Goal: Task Accomplishment & Management: Manage account settings

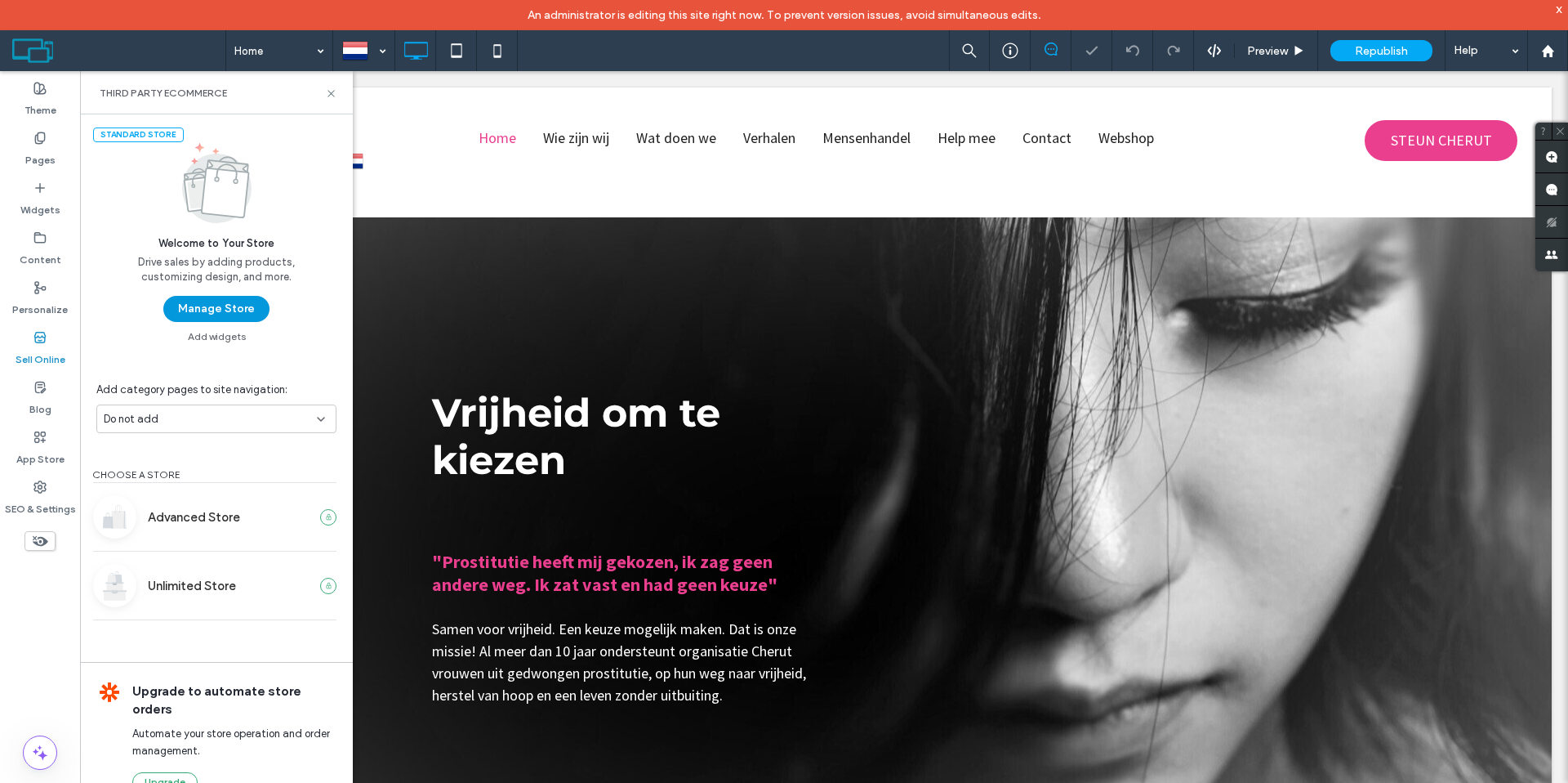
click at [237, 307] on button "Manage Store" at bounding box center [216, 309] width 106 height 26
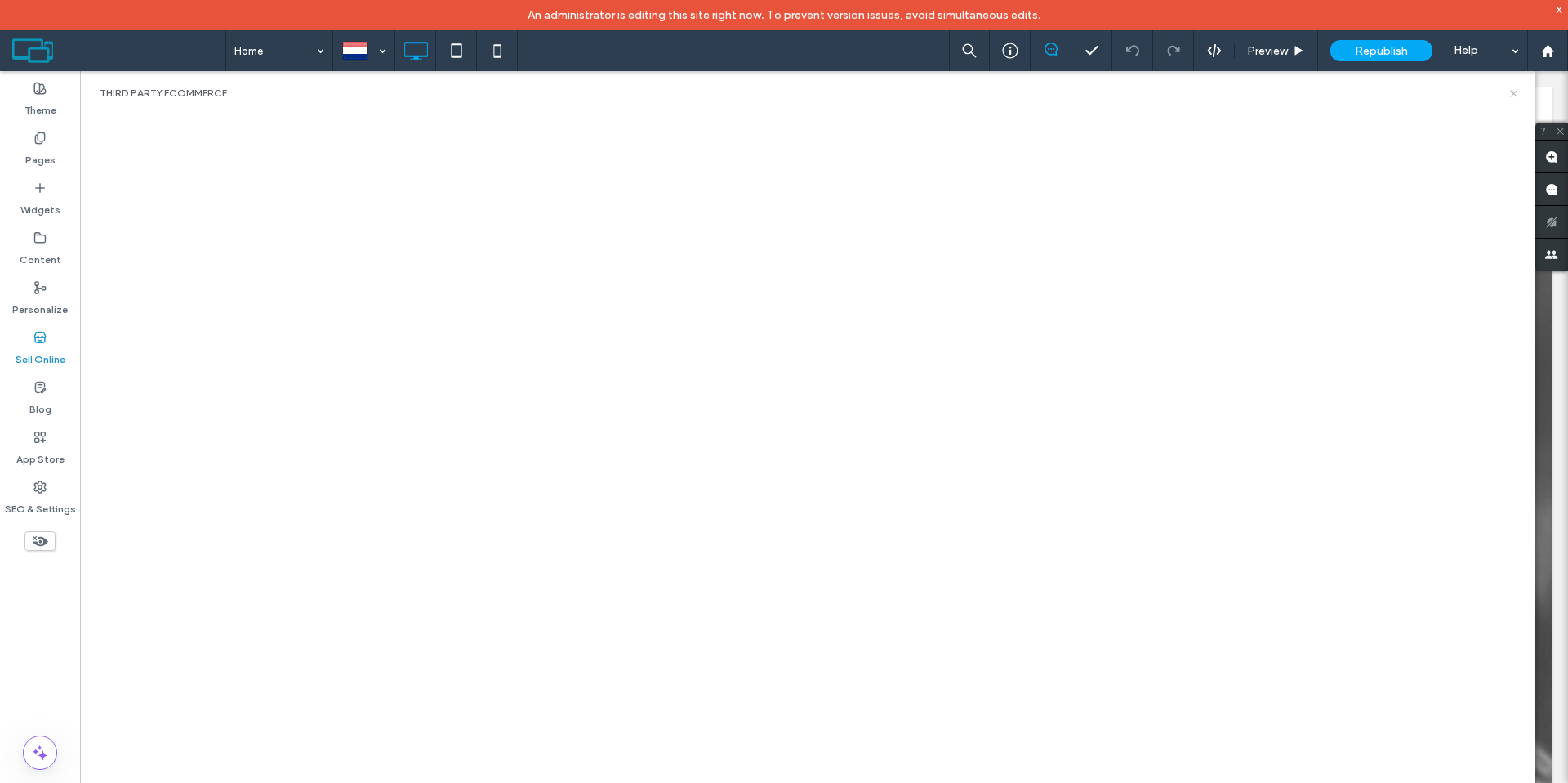
click at [1514, 90] on icon at bounding box center [1514, 93] width 12 height 12
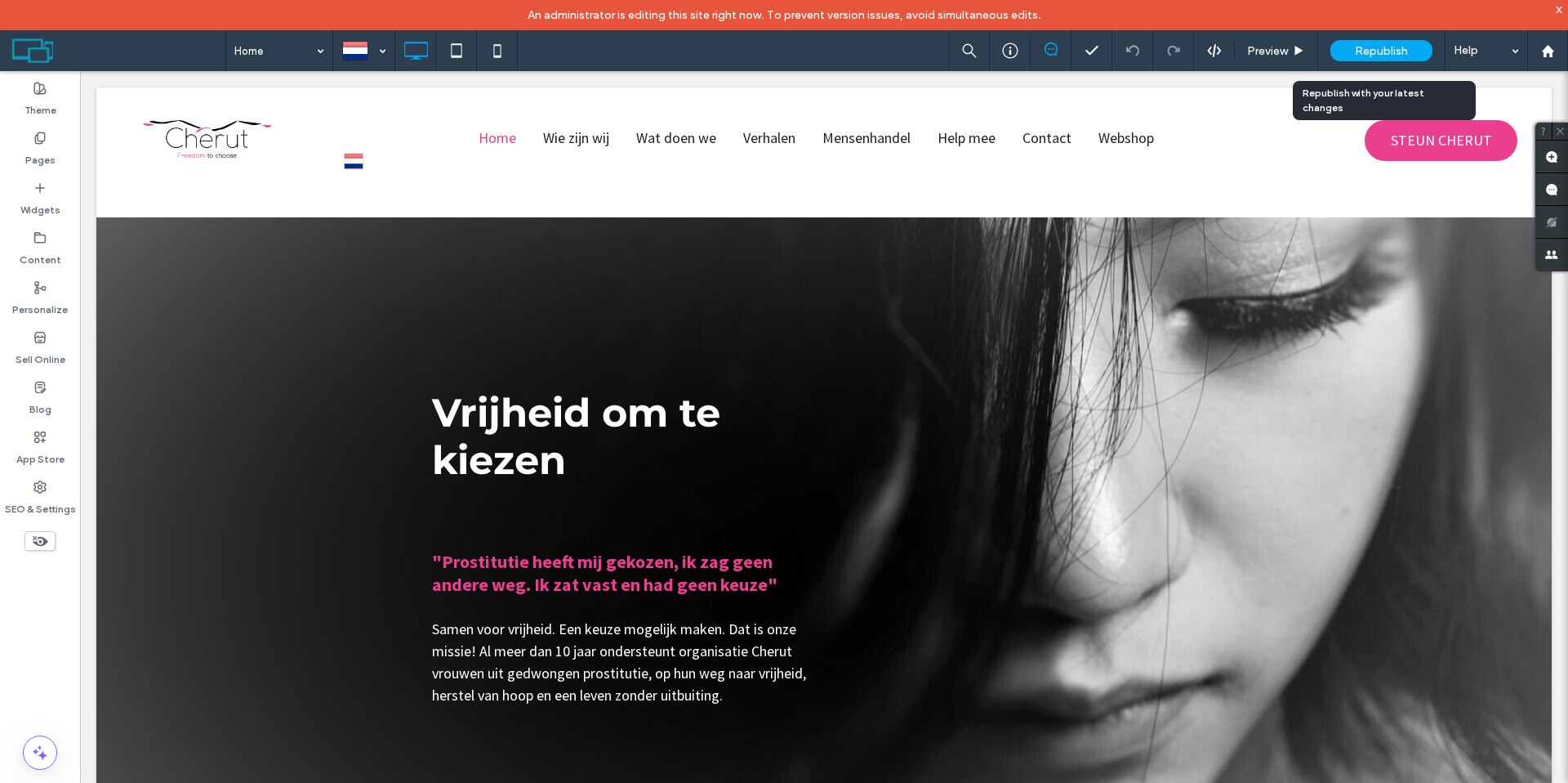
click at [1383, 51] on span "Republish" at bounding box center [1381, 51] width 53 height 14
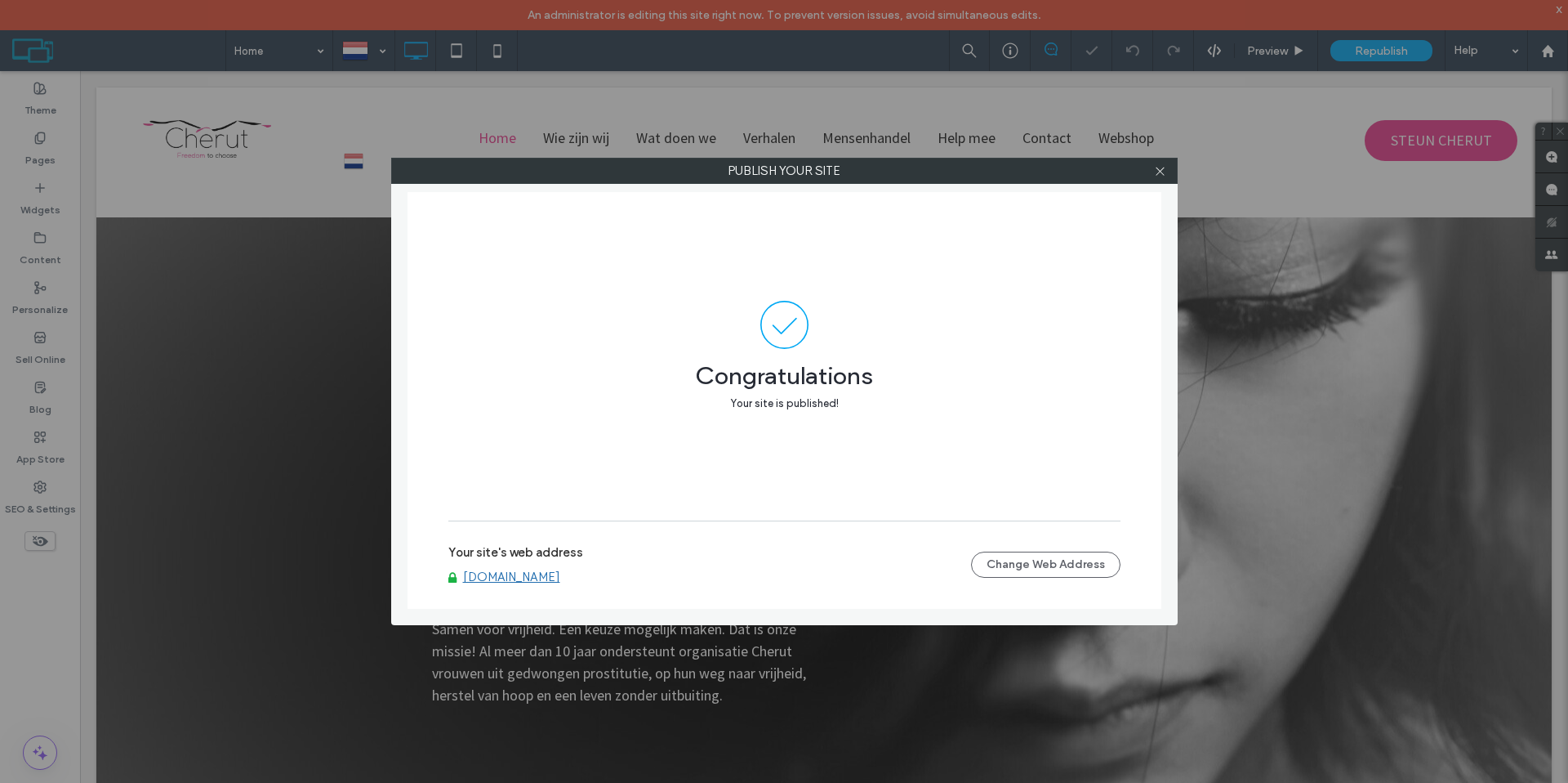
click at [552, 574] on link "www.cherutbelgium.com" at bounding box center [511, 576] width 98 height 14
click at [1159, 171] on use at bounding box center [1160, 171] width 8 height 8
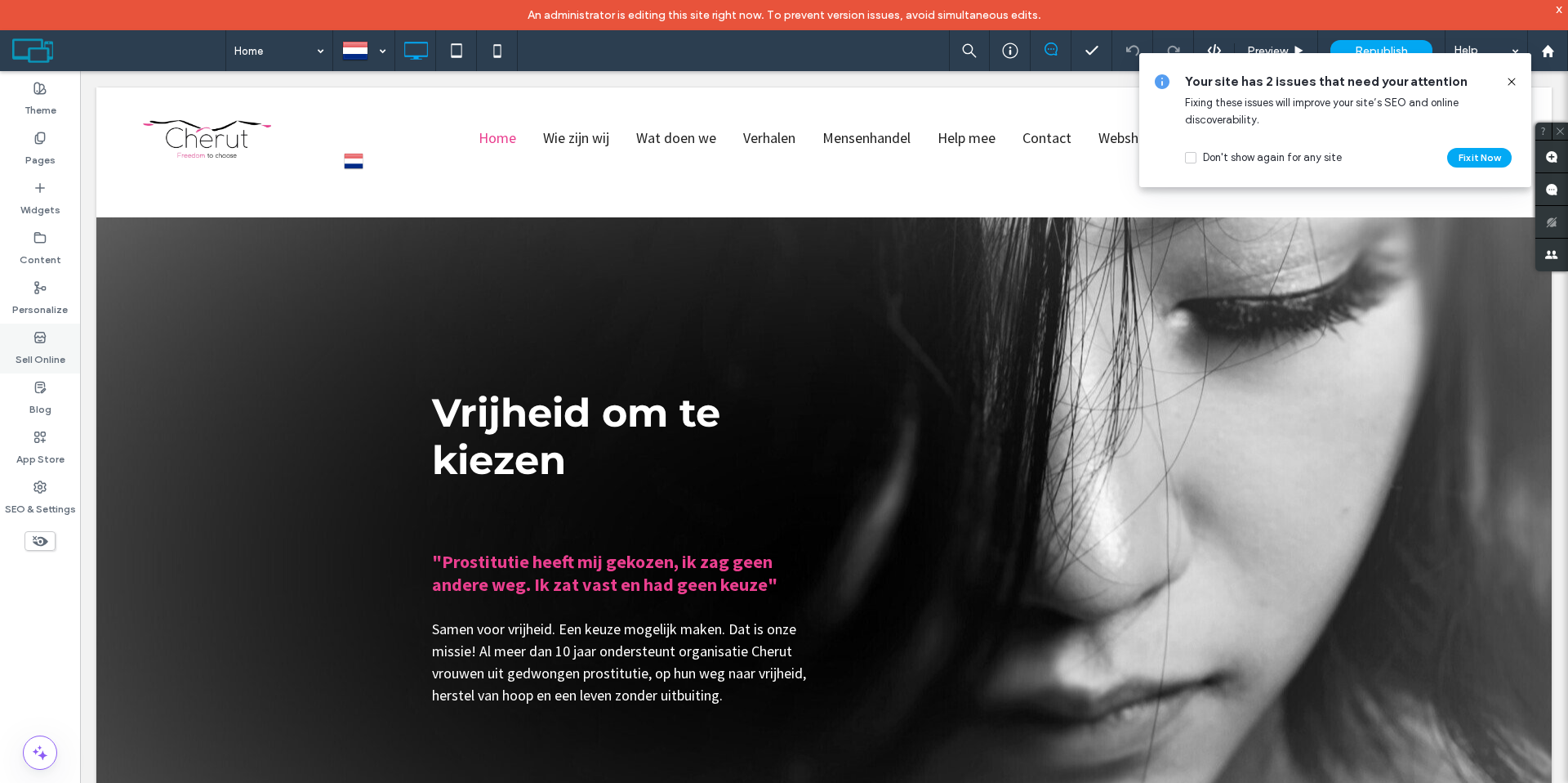
click at [36, 344] on label "Sell Online" at bounding box center [40, 355] width 50 height 23
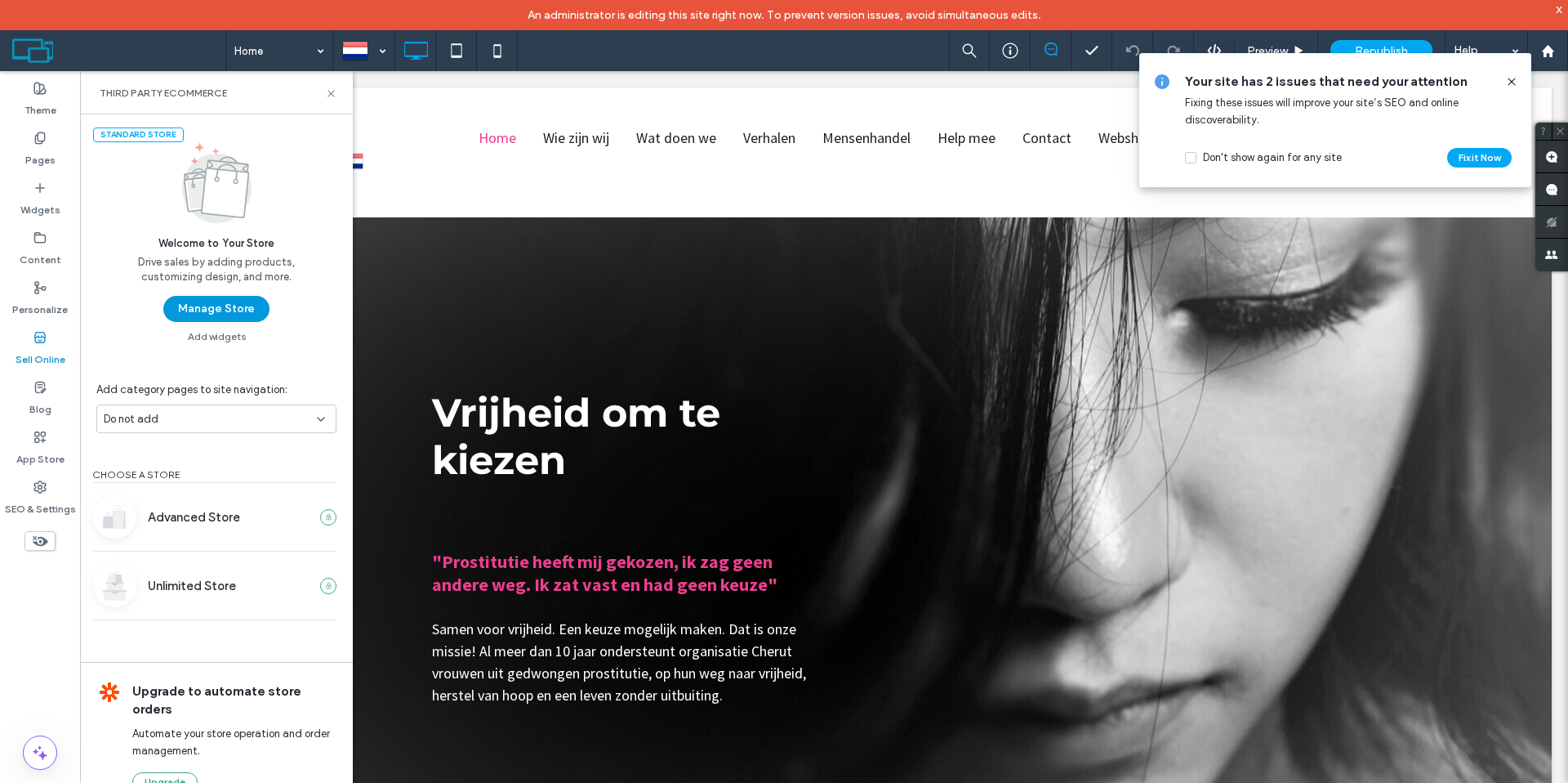
click at [204, 308] on button "Manage Store" at bounding box center [216, 309] width 106 height 26
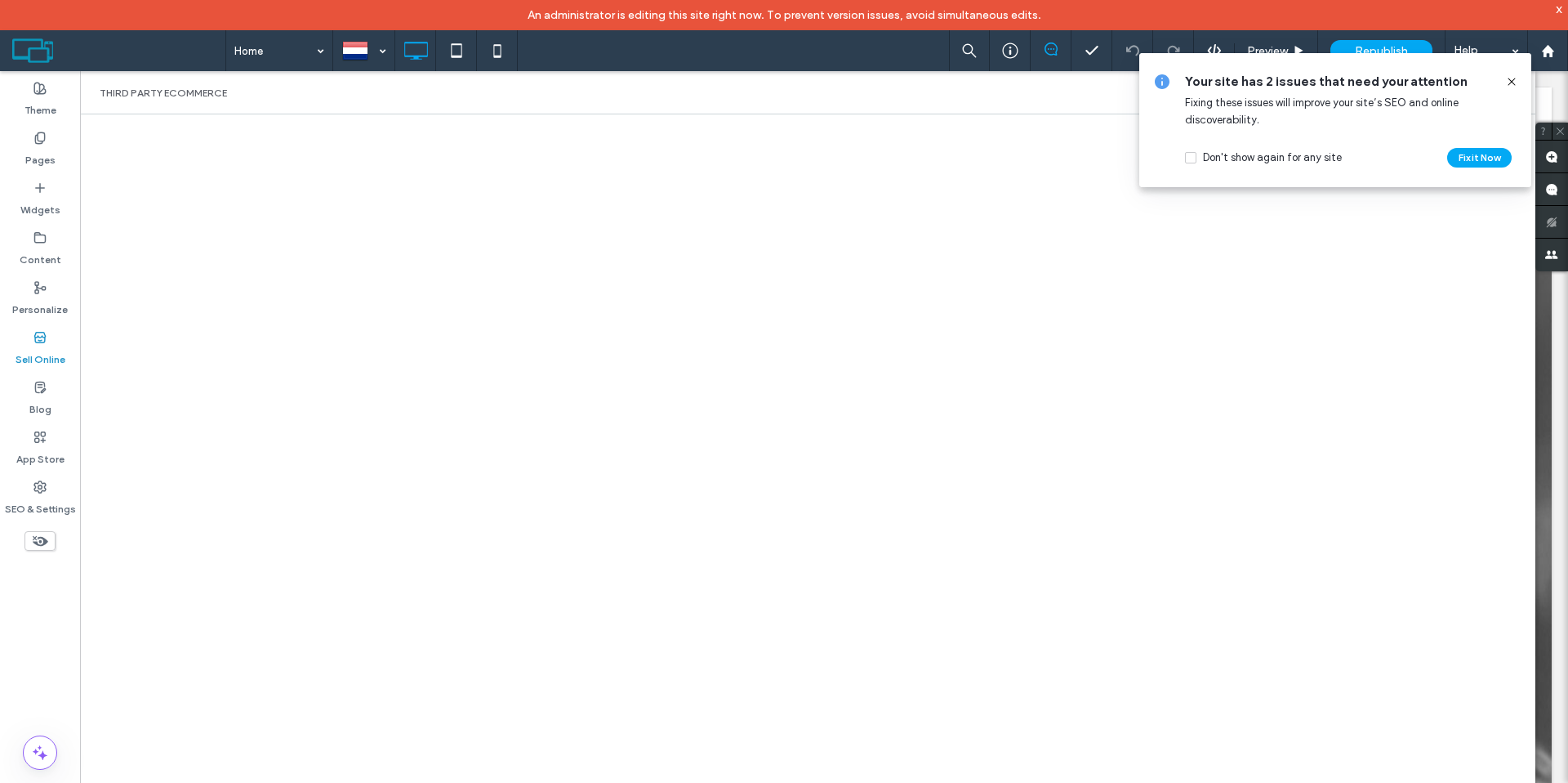
click at [1513, 81] on icon at bounding box center [1511, 81] width 13 height 13
click at [1512, 77] on icon at bounding box center [1511, 81] width 13 height 13
click at [1516, 82] on icon at bounding box center [1511, 81] width 13 height 13
click at [1510, 81] on icon at bounding box center [1511, 81] width 13 height 13
drag, startPoint x: 1510, startPoint y: 81, endPoint x: 1255, endPoint y: 160, distance: 267.0
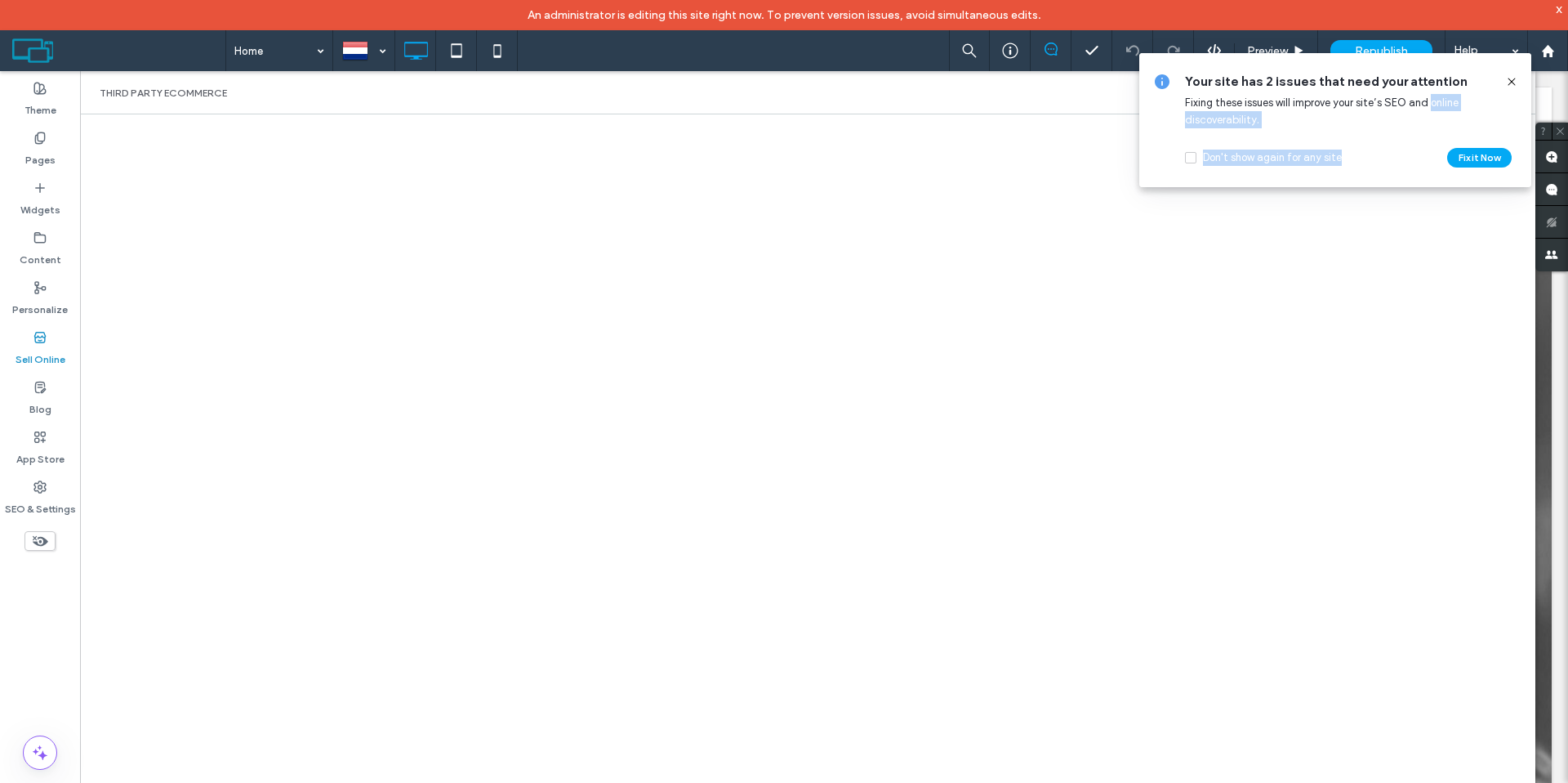
click at [1255, 160] on div "Your site has 2 issues that need your attention Fixing these issues will improv…" at bounding box center [1335, 120] width 392 height 134
click at [1252, 153] on div "Don't show again for any site" at bounding box center [1272, 157] width 139 height 16
click at [1513, 81] on icon at bounding box center [1511, 81] width 13 height 13
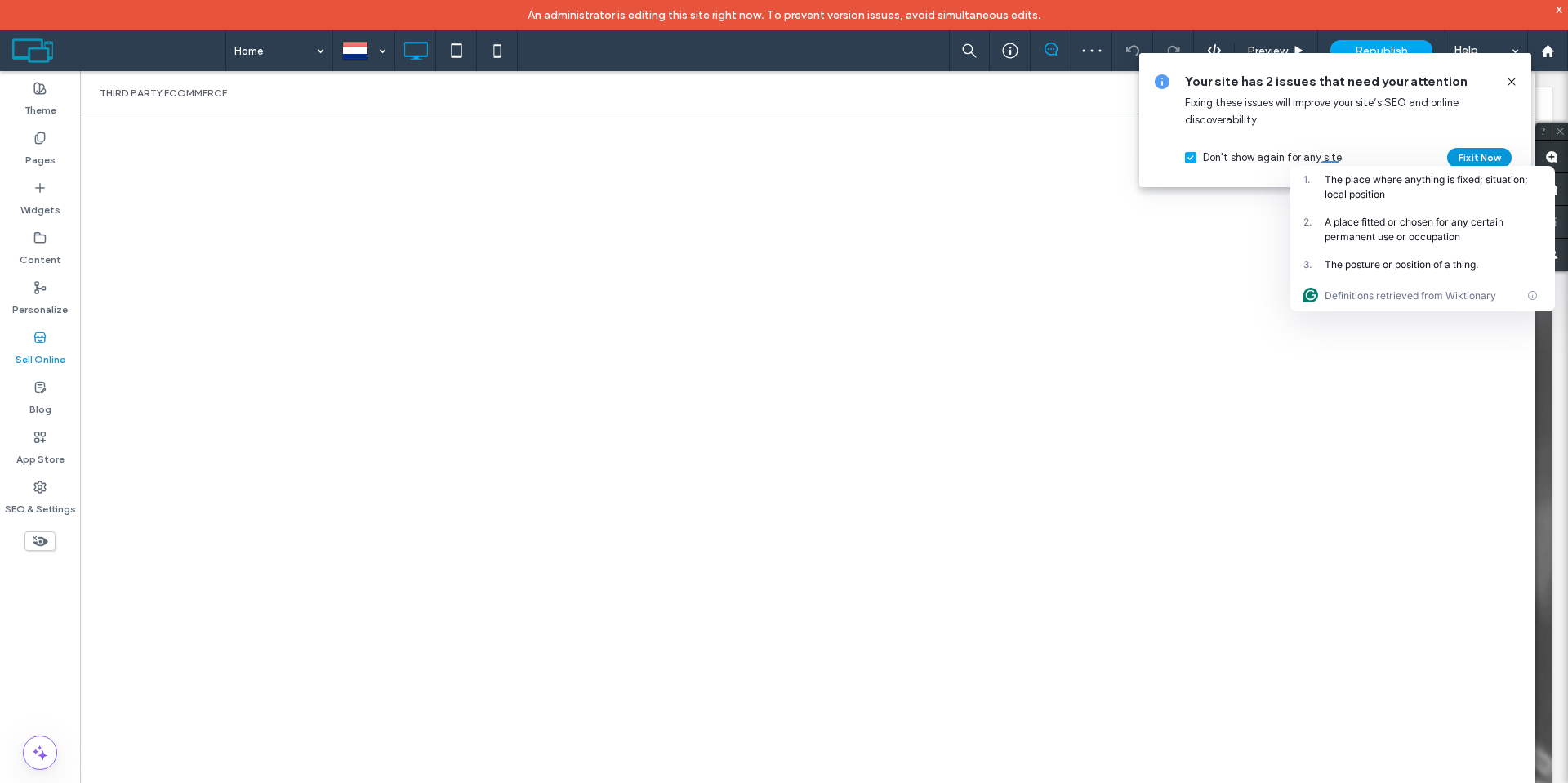
click at [1486, 149] on button "Fix it Now" at bounding box center [1479, 157] width 64 height 20
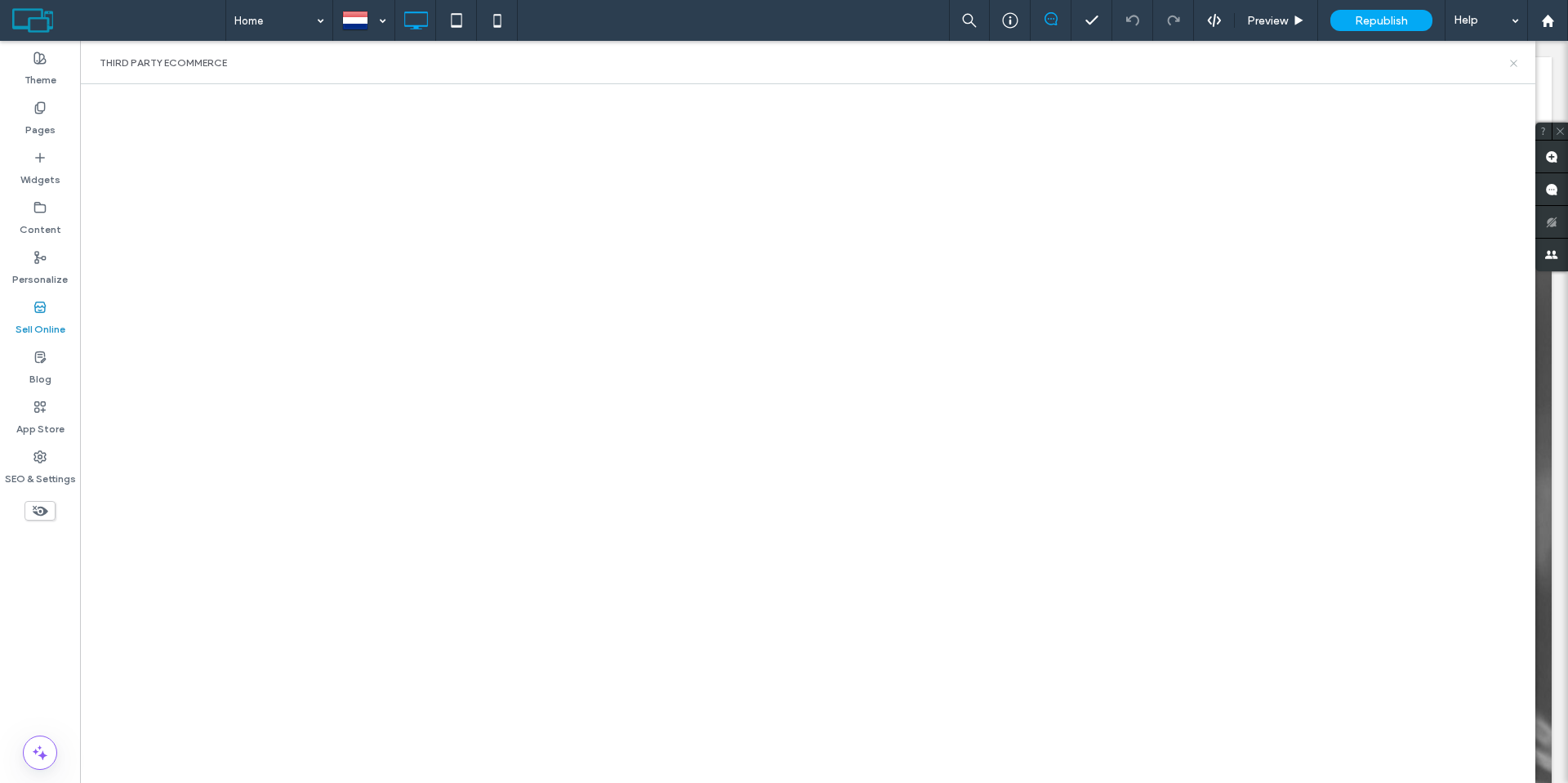
click at [1515, 66] on icon at bounding box center [1514, 63] width 12 height 12
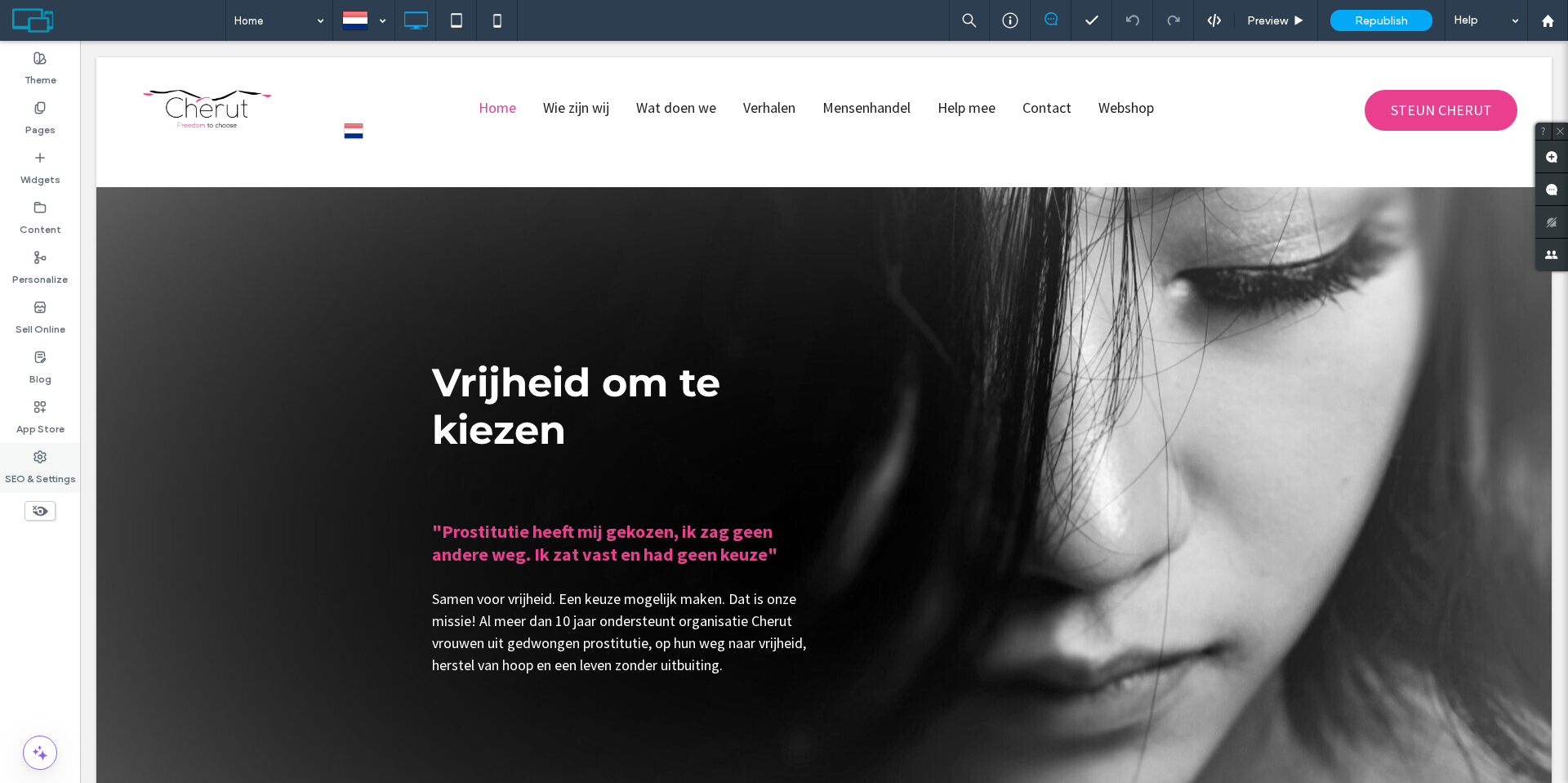
click at [31, 449] on div "SEO & Settings" at bounding box center [40, 467] width 80 height 50
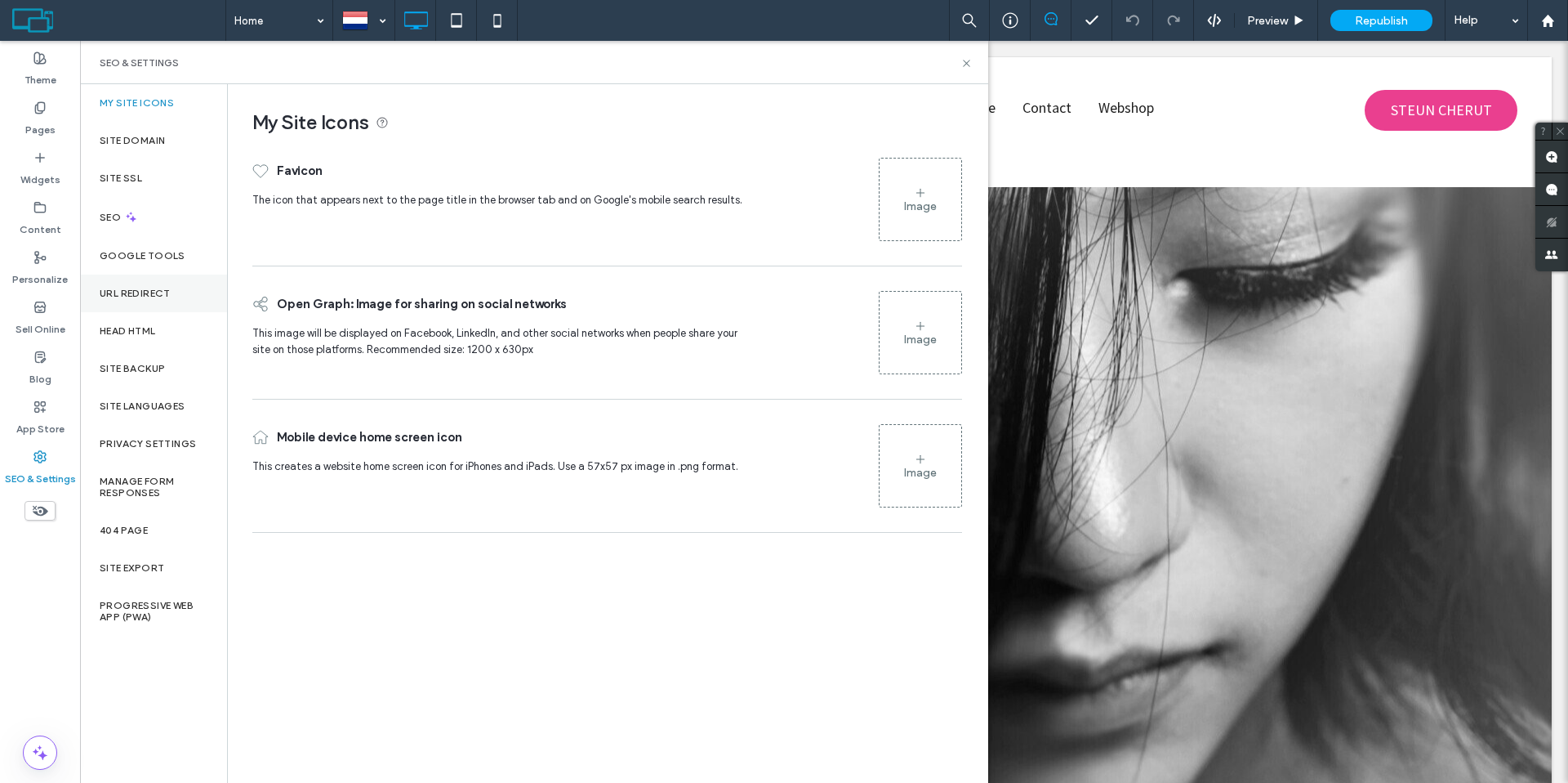
click at [131, 293] on label "URL Redirect" at bounding box center [135, 293] width 71 height 11
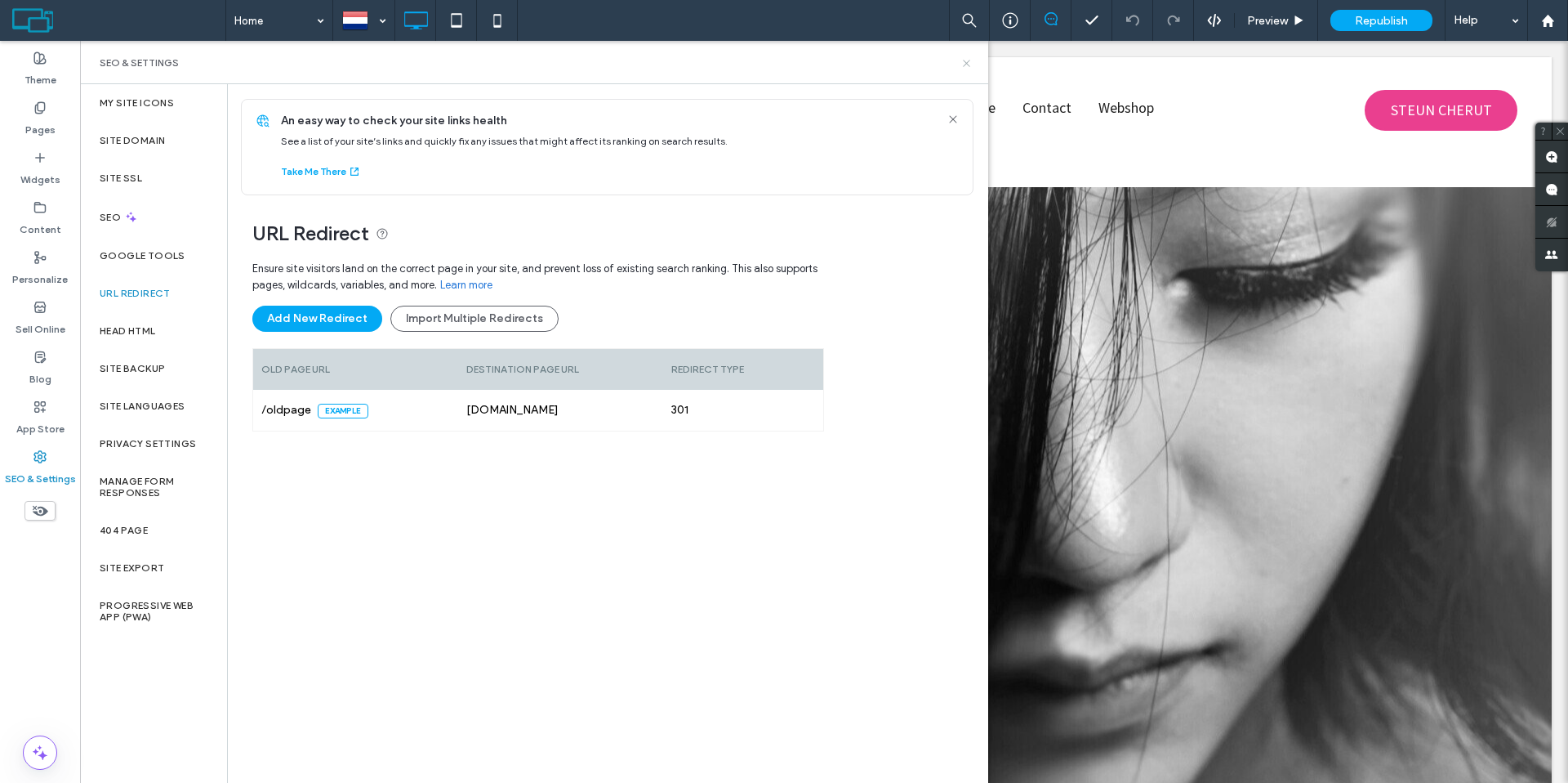
click at [963, 60] on icon at bounding box center [966, 63] width 12 height 12
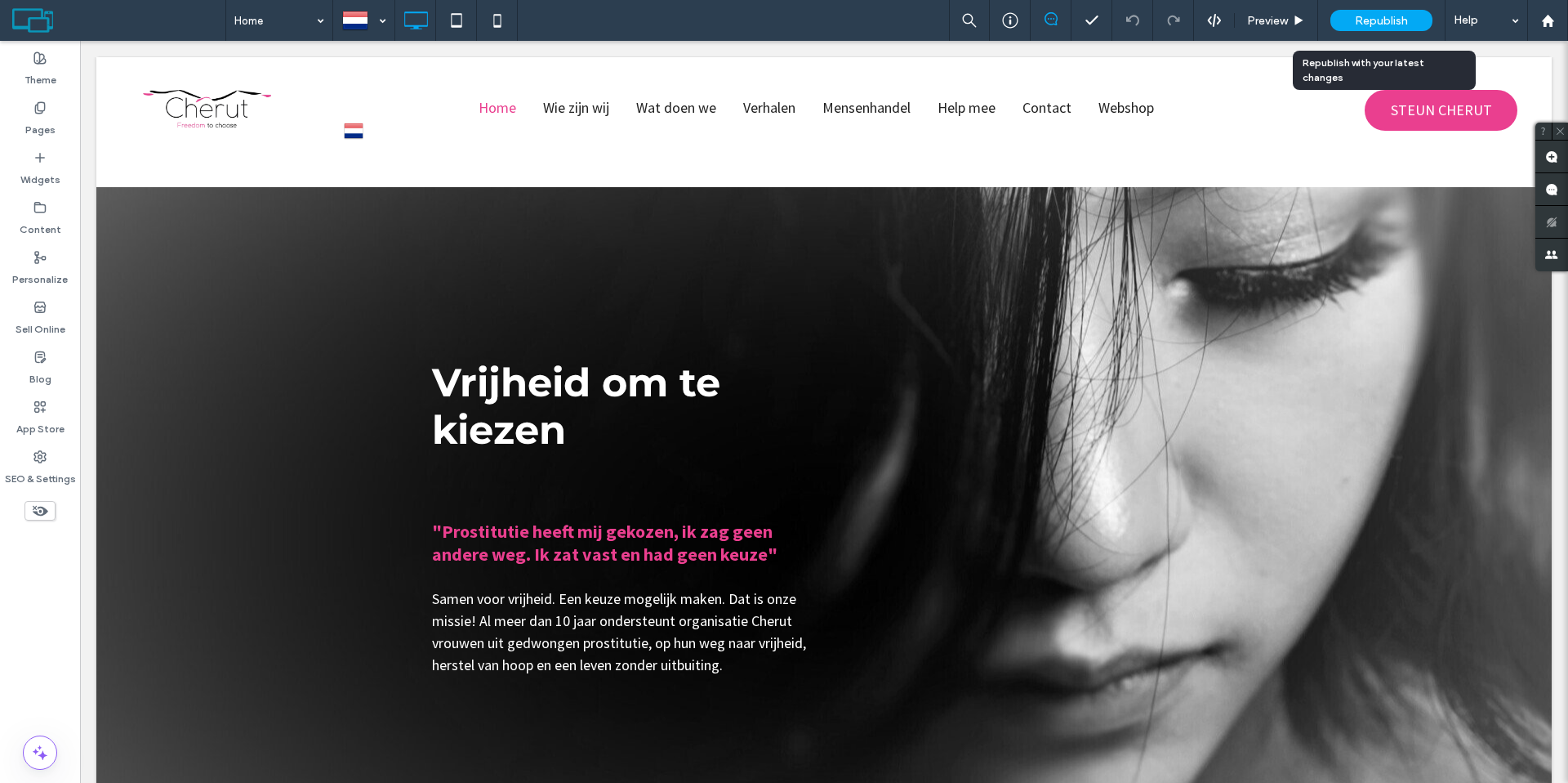
click at [1365, 25] on span "Republish" at bounding box center [1381, 20] width 53 height 14
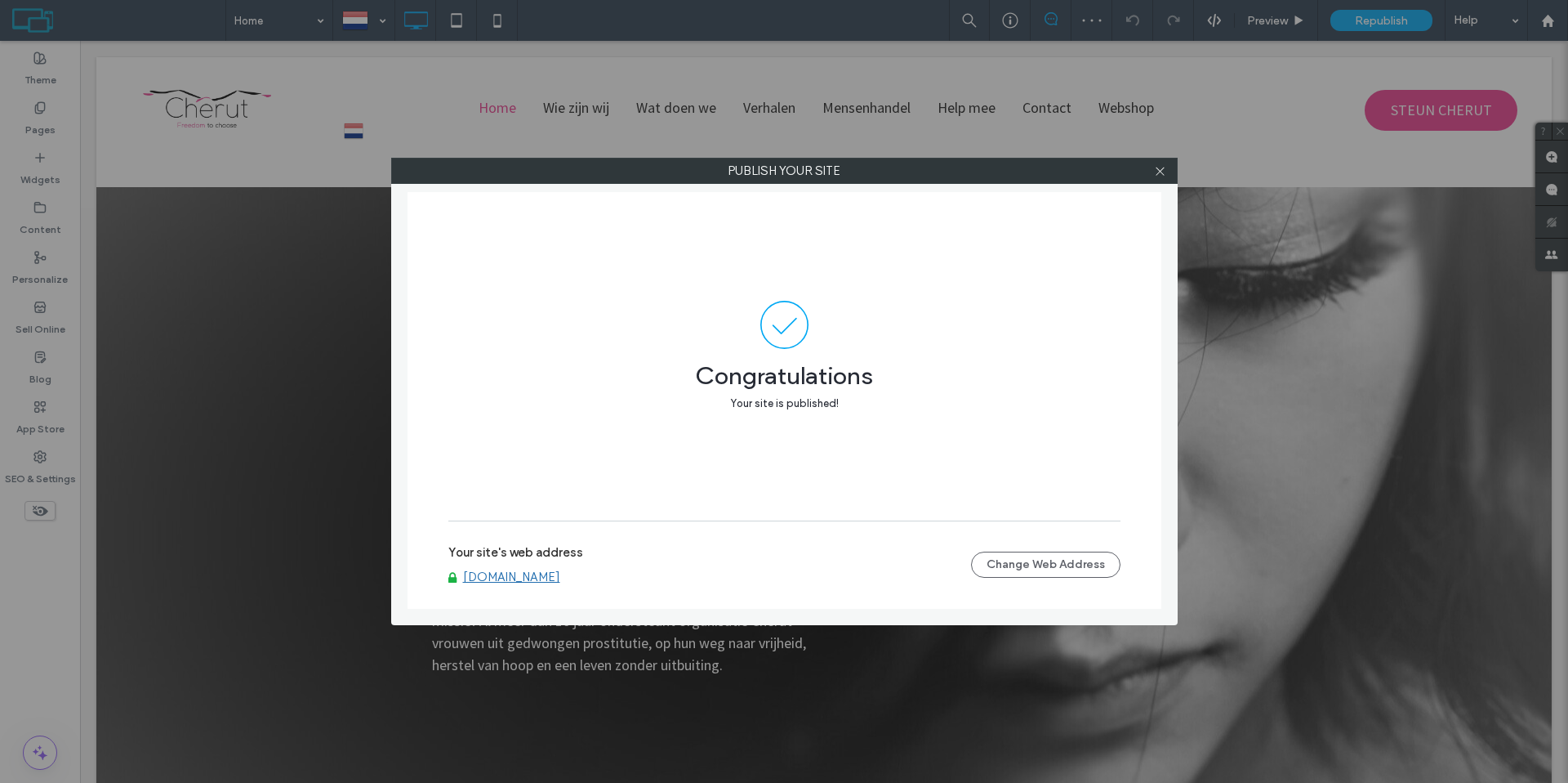
click at [538, 572] on link "www.cherutbelgium.com" at bounding box center [511, 576] width 98 height 14
